Goal: Complete application form: Complete application form

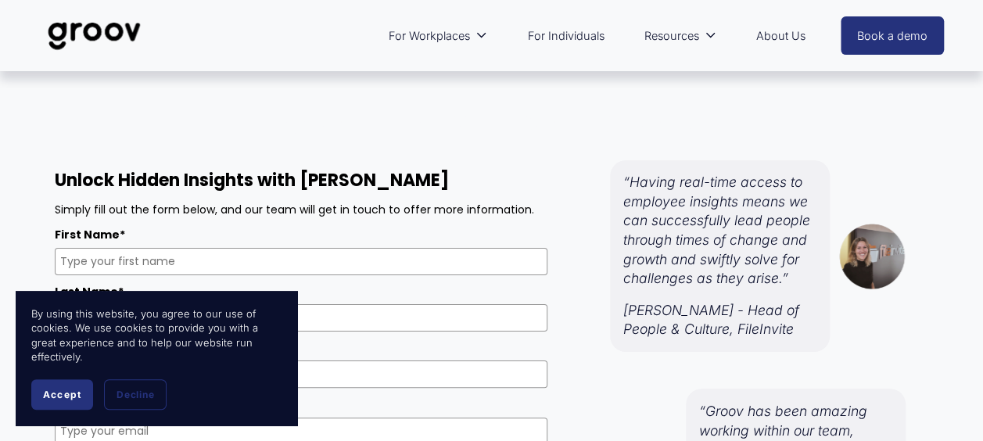
click at [58, 392] on span "Accept" at bounding box center [62, 394] width 38 height 12
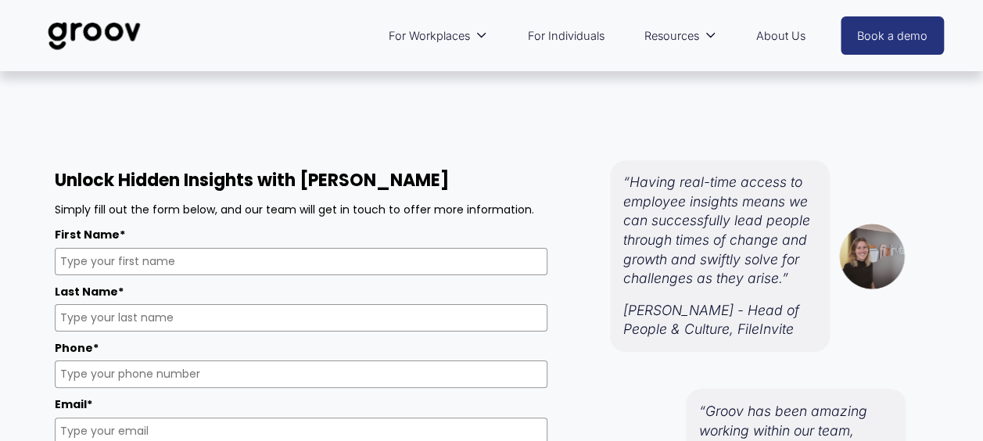
click at [245, 264] on input "First Name*" at bounding box center [301, 261] width 492 height 27
type input "[PERSON_NAME]"
click at [143, 312] on input "Last Name*" at bounding box center [301, 317] width 492 height 27
type input "West"
click at [102, 382] on input "Phone*" at bounding box center [301, 373] width 492 height 27
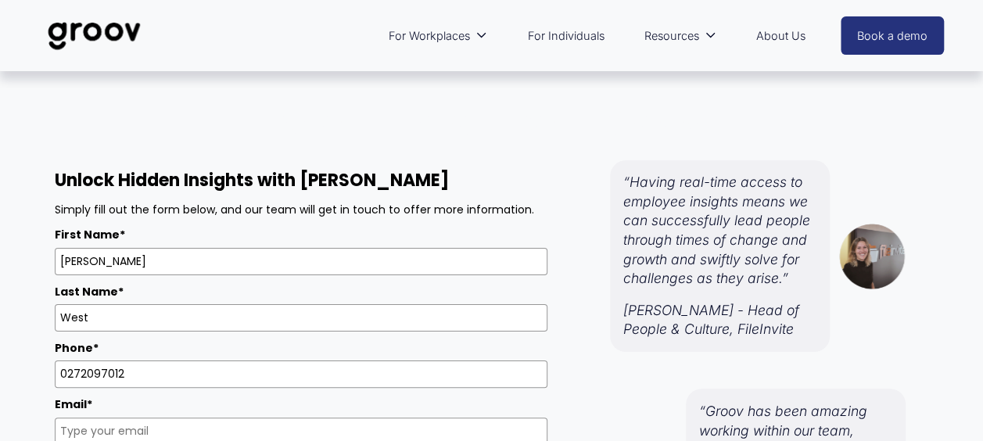
type input "0272097012"
click at [117, 425] on input "Email*" at bounding box center [301, 430] width 492 height 27
type input "[PERSON_NAME][EMAIL_ADDRESS][DOMAIN_NAME]"
type input "Access Community Health"
select select "NZ"
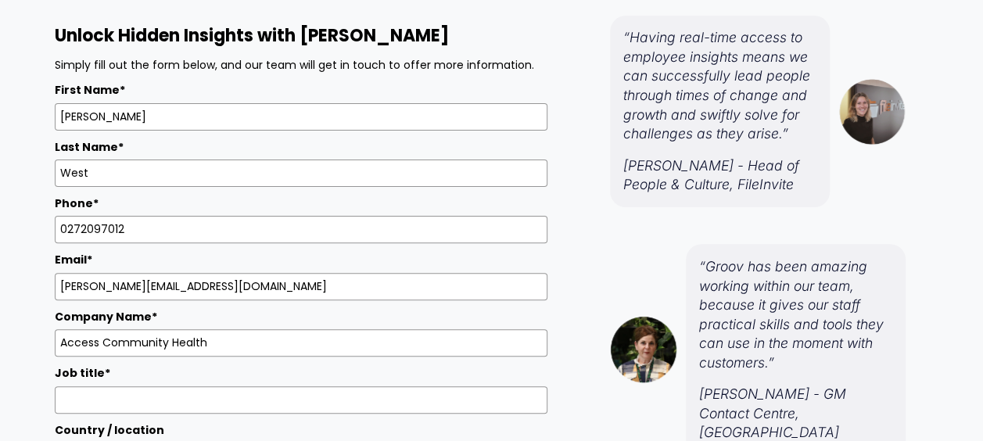
scroll to position [156, 0]
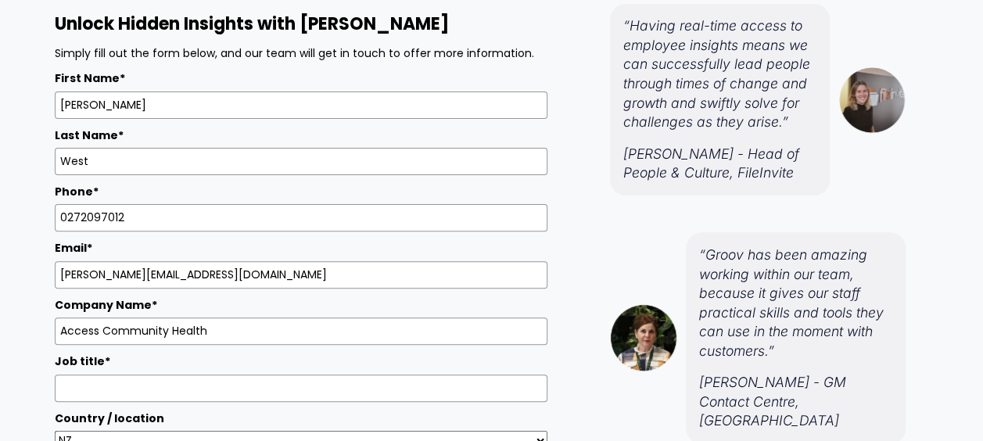
click at [169, 388] on input "Job title*" at bounding box center [301, 387] width 492 height 27
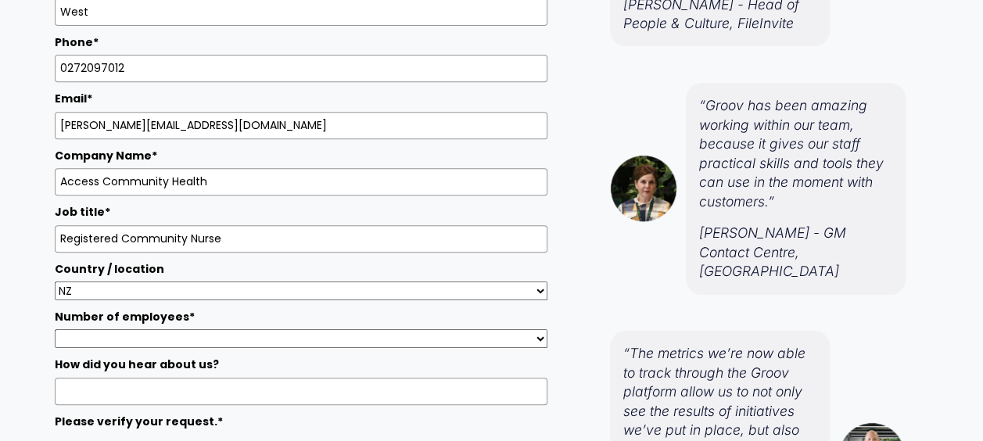
scroll to position [313, 0]
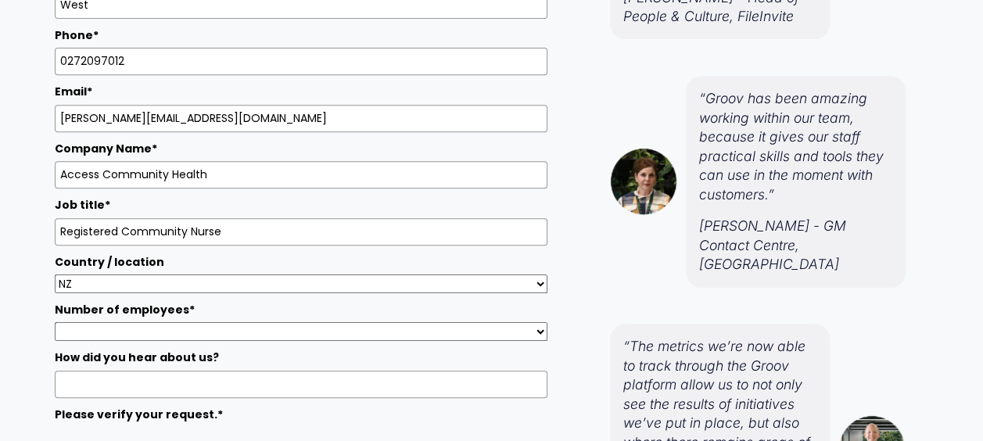
type input "Registered Community Nurse"
click at [539, 324] on select "1 - 24 25 - 49 50 - 99 100 - 499 500 - 999 1000+" at bounding box center [301, 331] width 492 height 19
select select "1000+"
click at [55, 322] on select "1 - 24 25 - 49 50 - 99 100 - 499 500 - 999 1000+" at bounding box center [301, 331] width 492 height 19
click at [120, 370] on input "How did you hear about us?" at bounding box center [301, 383] width 492 height 27
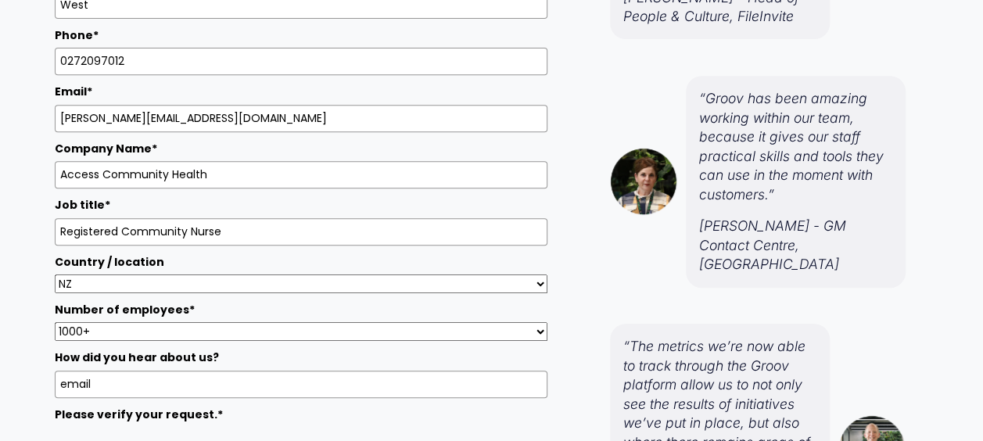
scroll to position [391, 0]
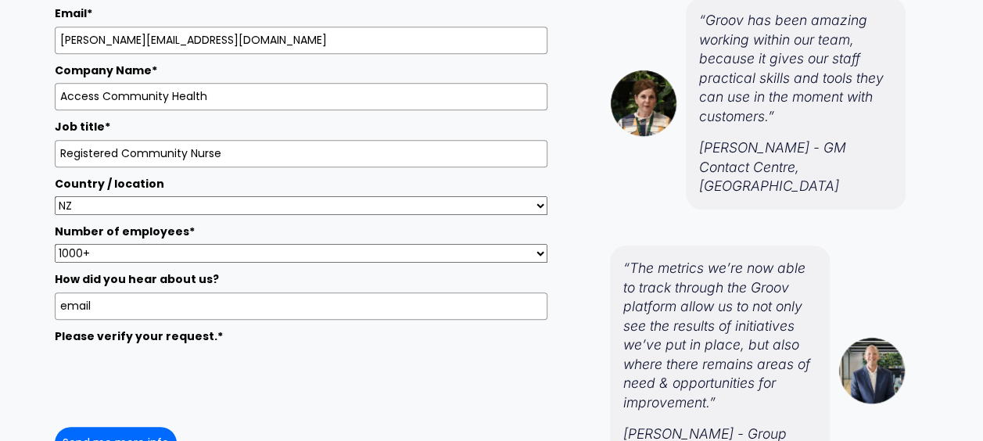
type input "email"
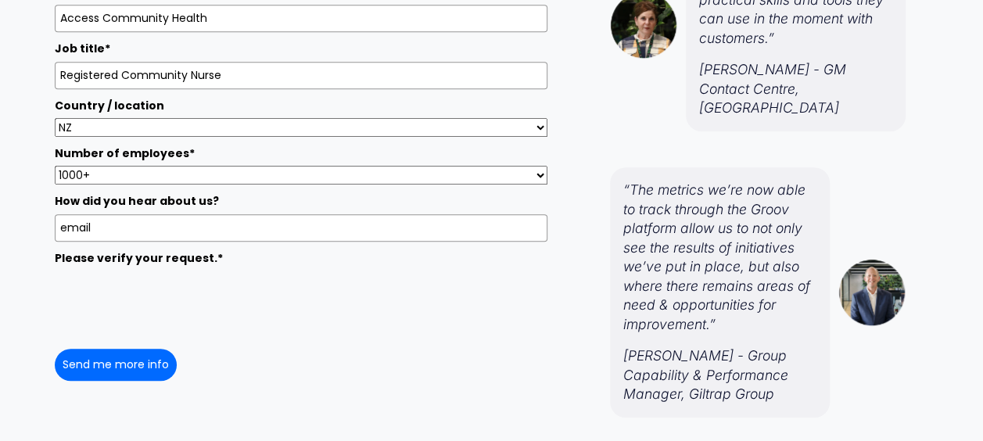
click at [145, 359] on button "Send me more info" at bounding box center [116, 365] width 122 height 32
type input "[PERSON_NAME]"
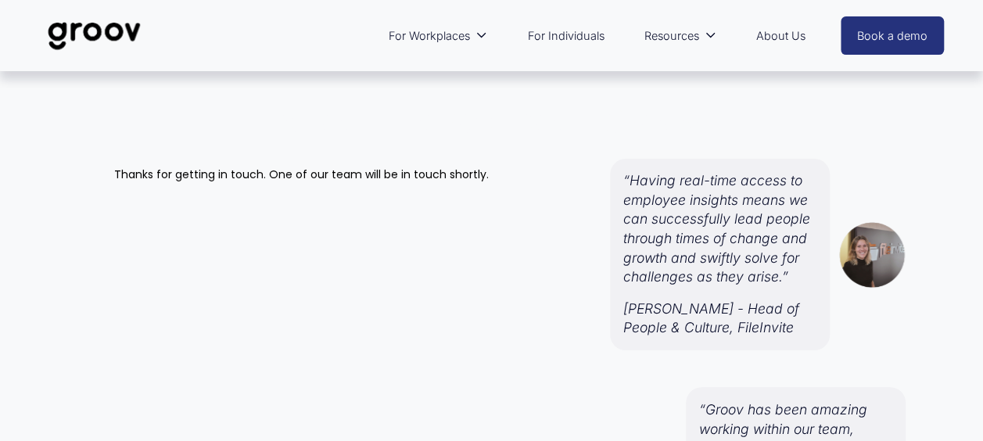
scroll to position [0, 0]
